Goal: Check status: Check status

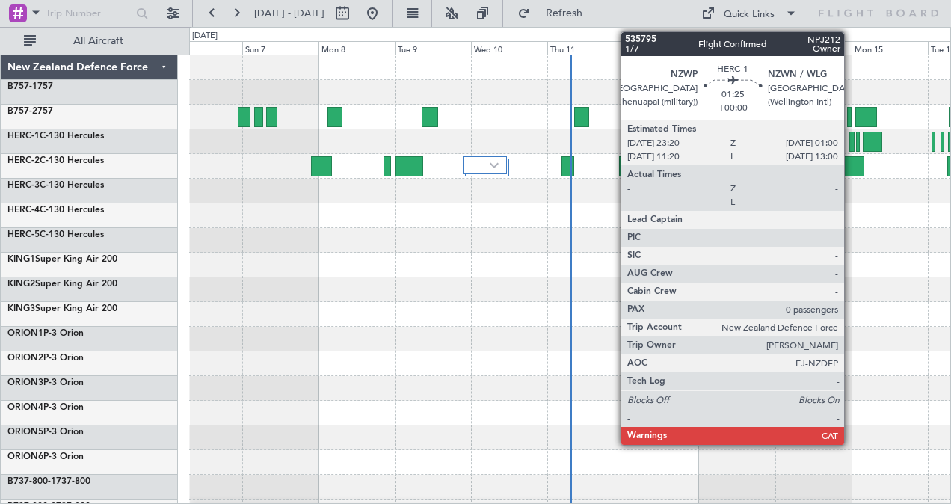
click at [851, 141] on div at bounding box center [852, 142] width 6 height 20
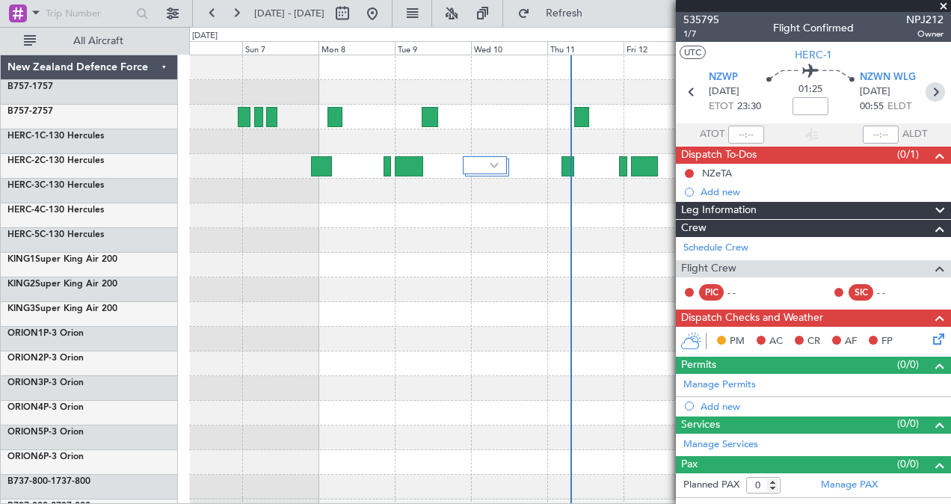
click at [934, 89] on icon at bounding box center [934, 91] width 19 height 19
click at [813, 107] on input at bounding box center [812, 106] width 36 height 18
click at [937, 89] on icon at bounding box center [937, 91] width 19 height 19
type input "-01:20"
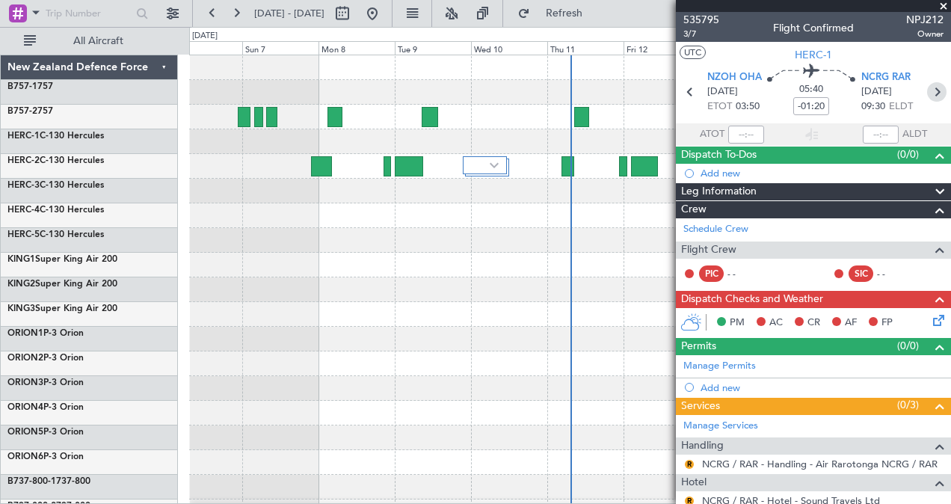
click at [931, 91] on icon at bounding box center [936, 91] width 19 height 19
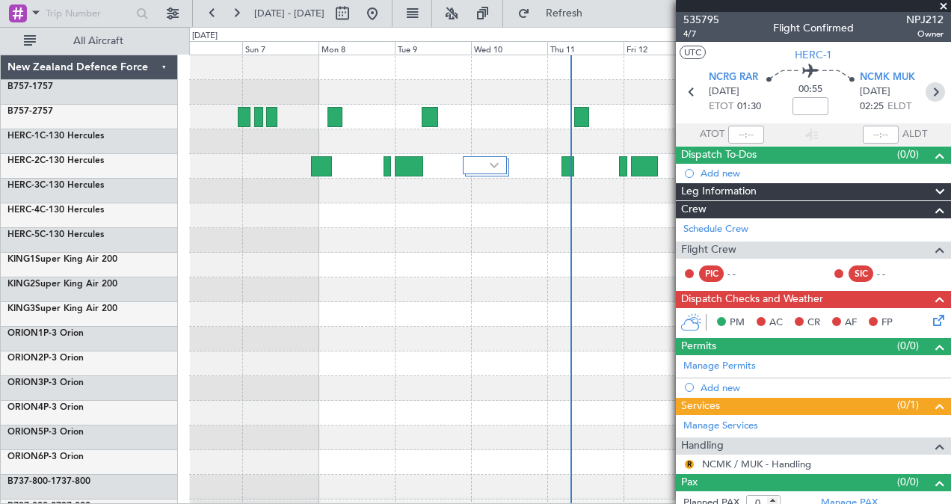
click at [931, 91] on icon at bounding box center [934, 91] width 19 height 19
type input "-00:05"
click at [931, 91] on icon at bounding box center [936, 91] width 19 height 19
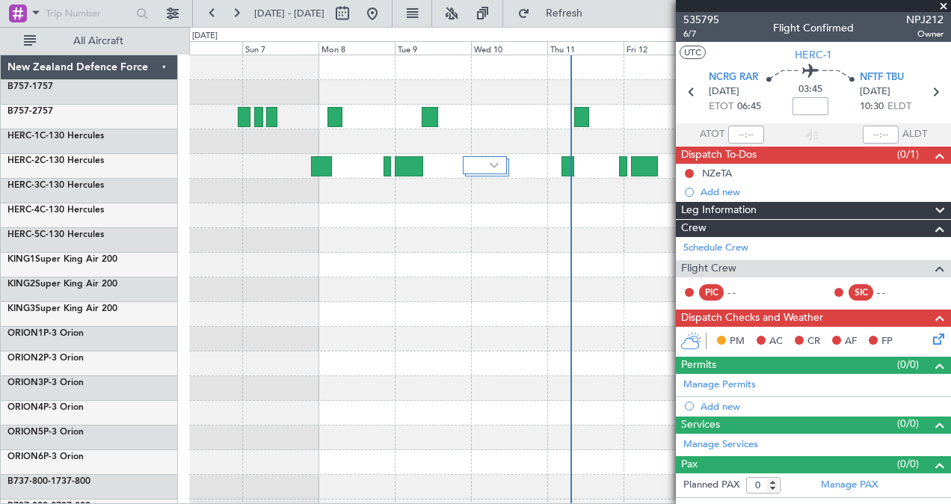
click at [810, 106] on input at bounding box center [810, 106] width 36 height 18
type input "-00:05"
click at [937, 90] on icon at bounding box center [934, 91] width 19 height 19
click at [806, 103] on input at bounding box center [810, 106] width 36 height 18
type input "-00:10"
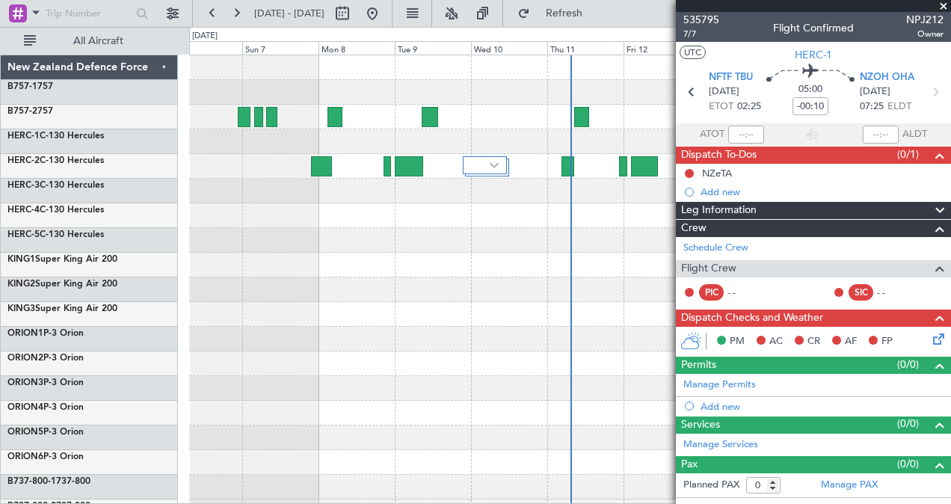
click at [942, 4] on span at bounding box center [943, 6] width 15 height 13
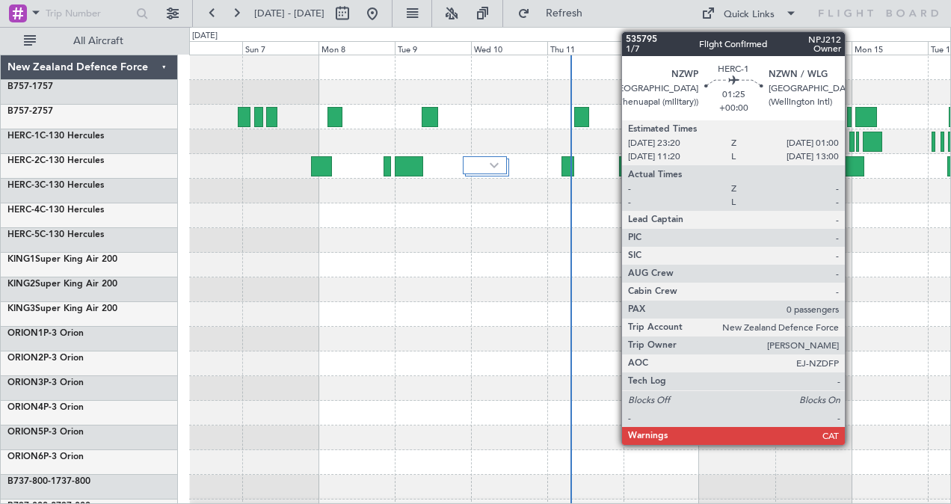
click at [852, 138] on div at bounding box center [852, 142] width 6 height 20
